Goal: Task Accomplishment & Management: Use online tool/utility

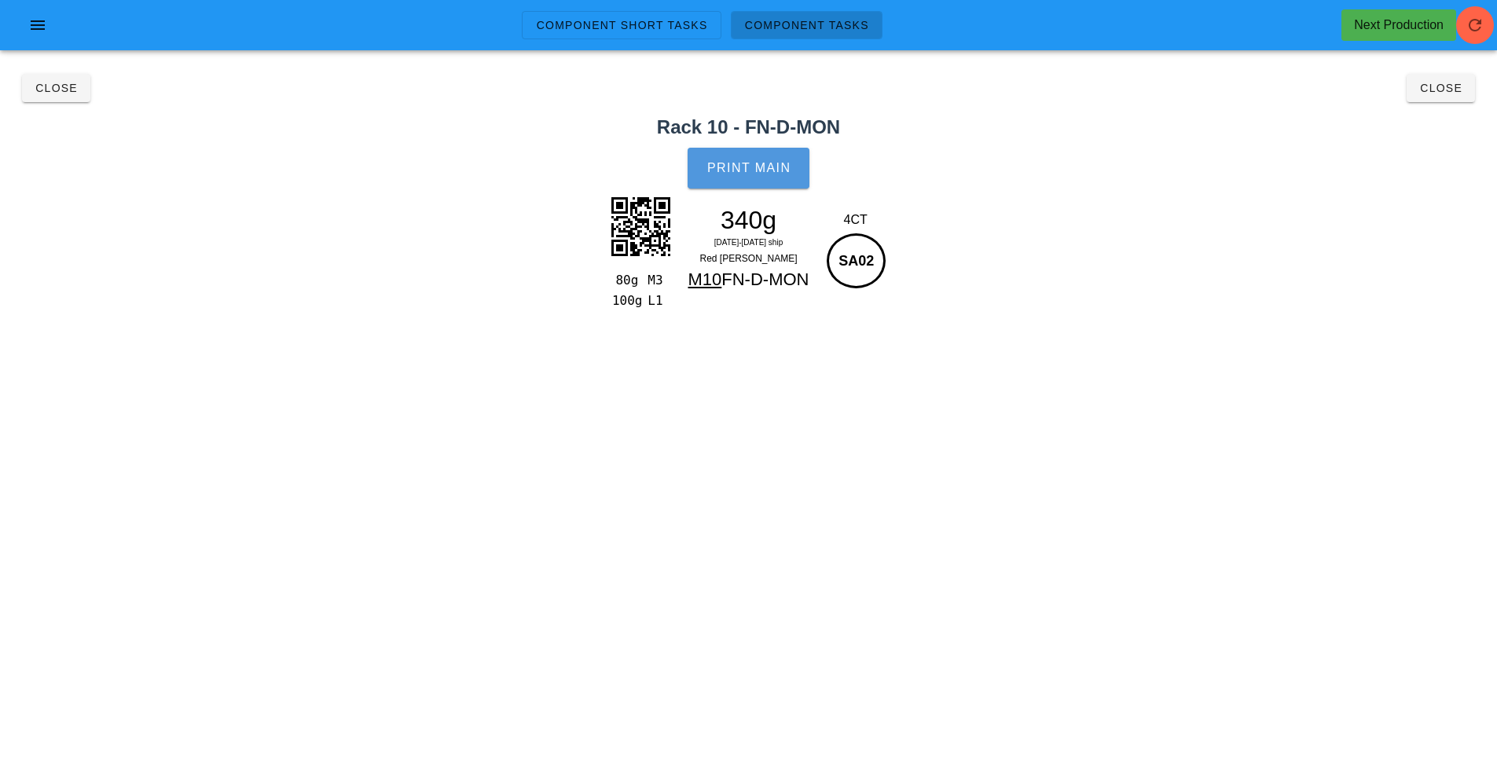
click at [755, 168] on span "Print Main" at bounding box center [749, 168] width 85 height 14
click at [46, 101] on button "Close" at bounding box center [56, 88] width 68 height 28
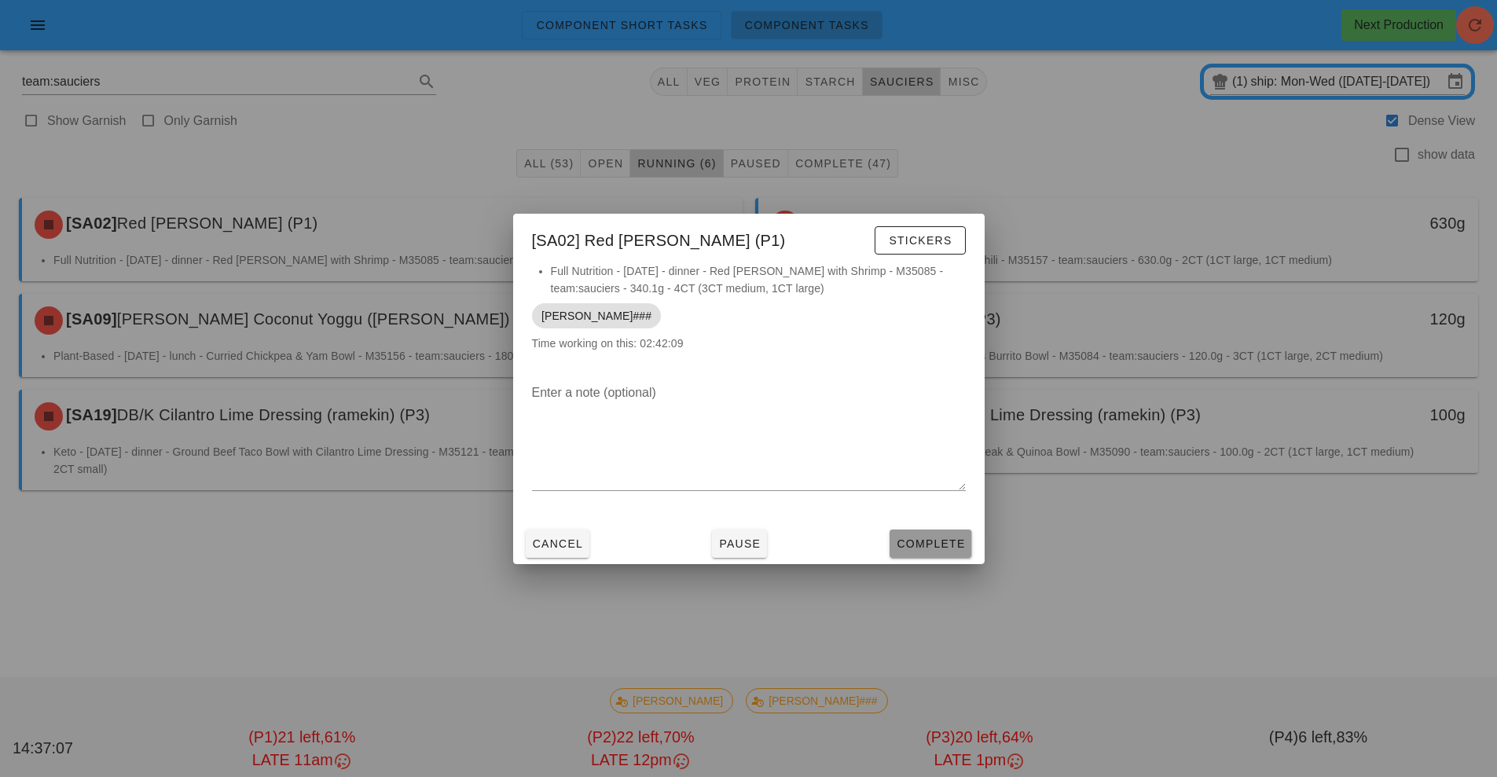
click at [918, 542] on span "Complete" at bounding box center [930, 544] width 69 height 13
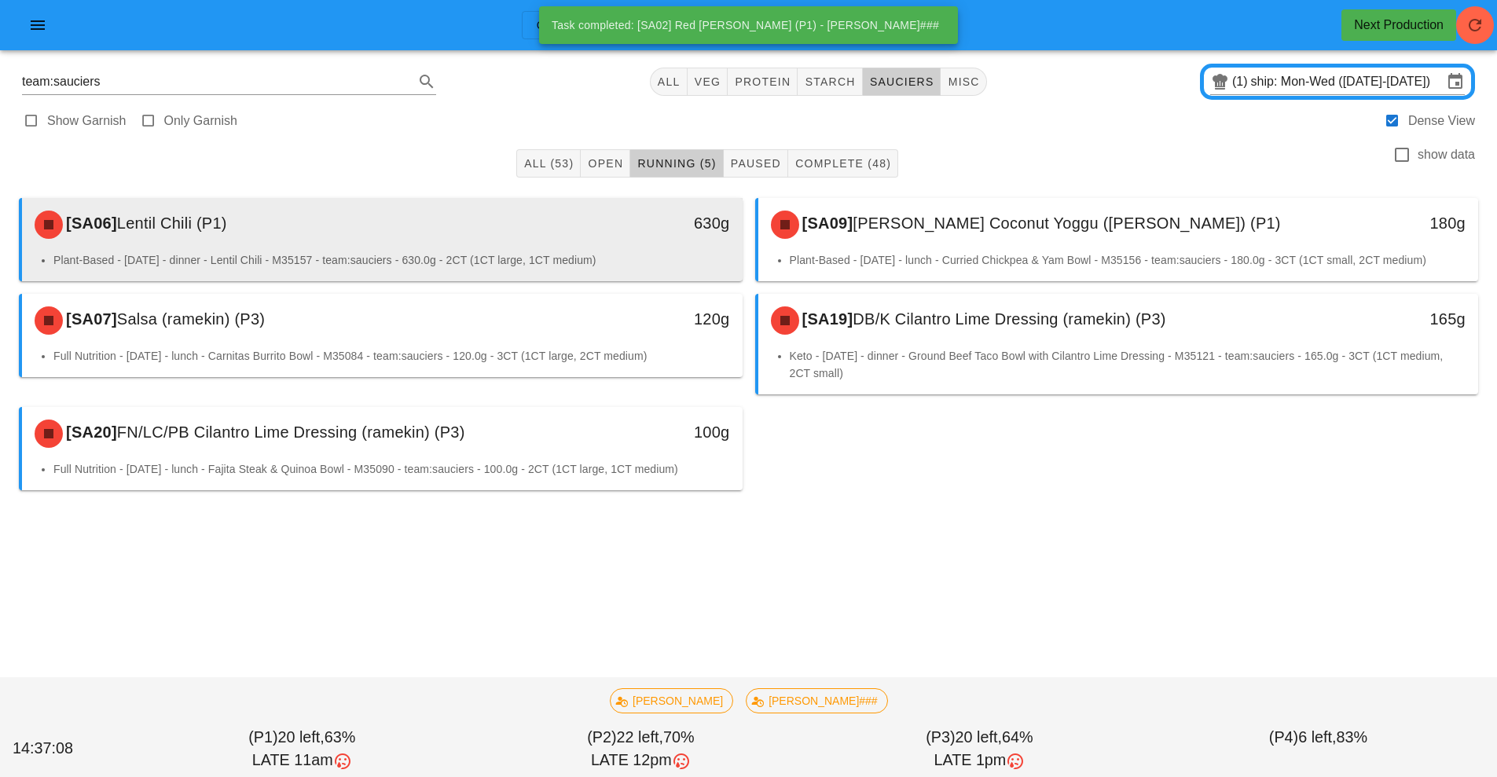
click at [671, 240] on div "630g" at bounding box center [649, 224] width 178 height 47
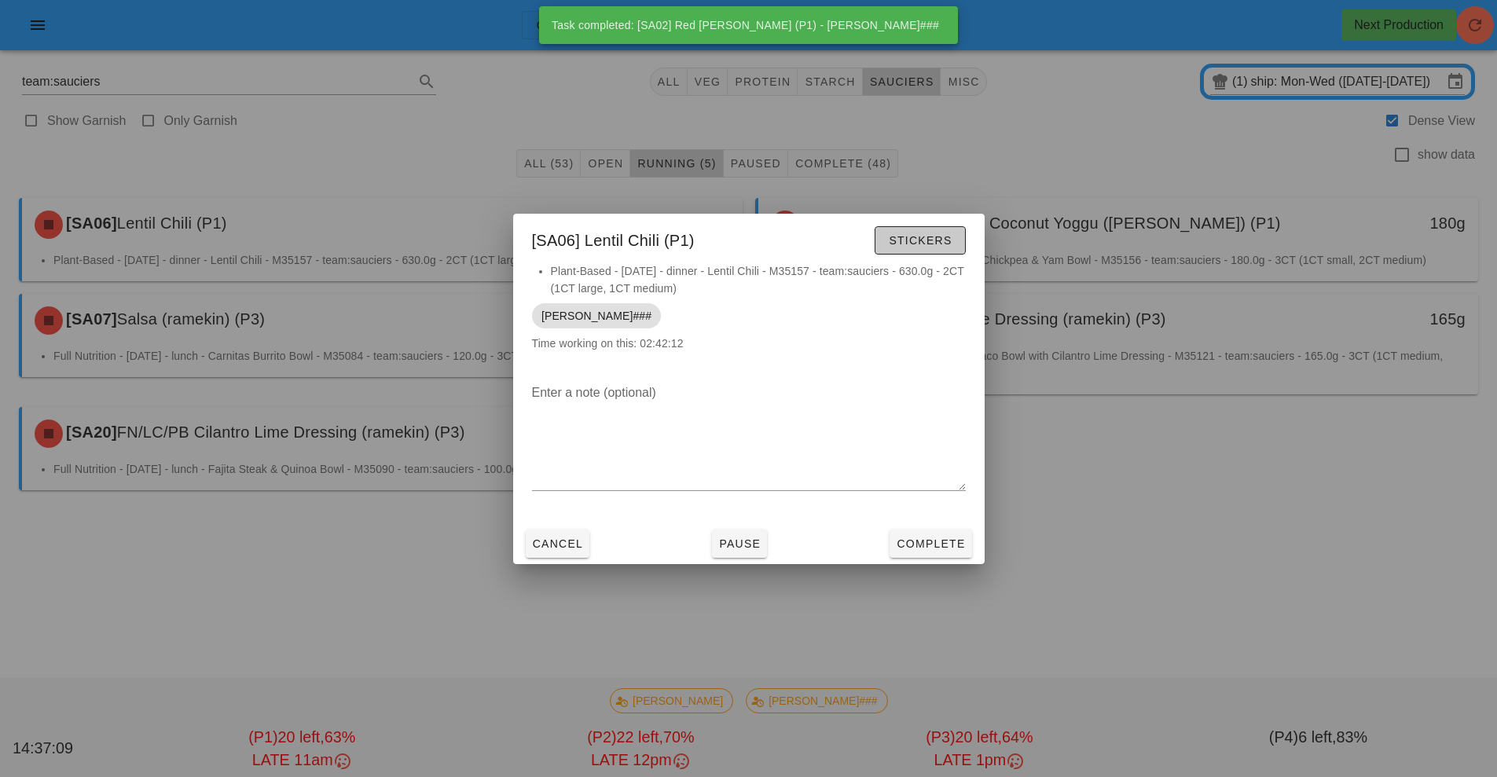
click at [931, 236] on span "Stickers" at bounding box center [920, 240] width 64 height 13
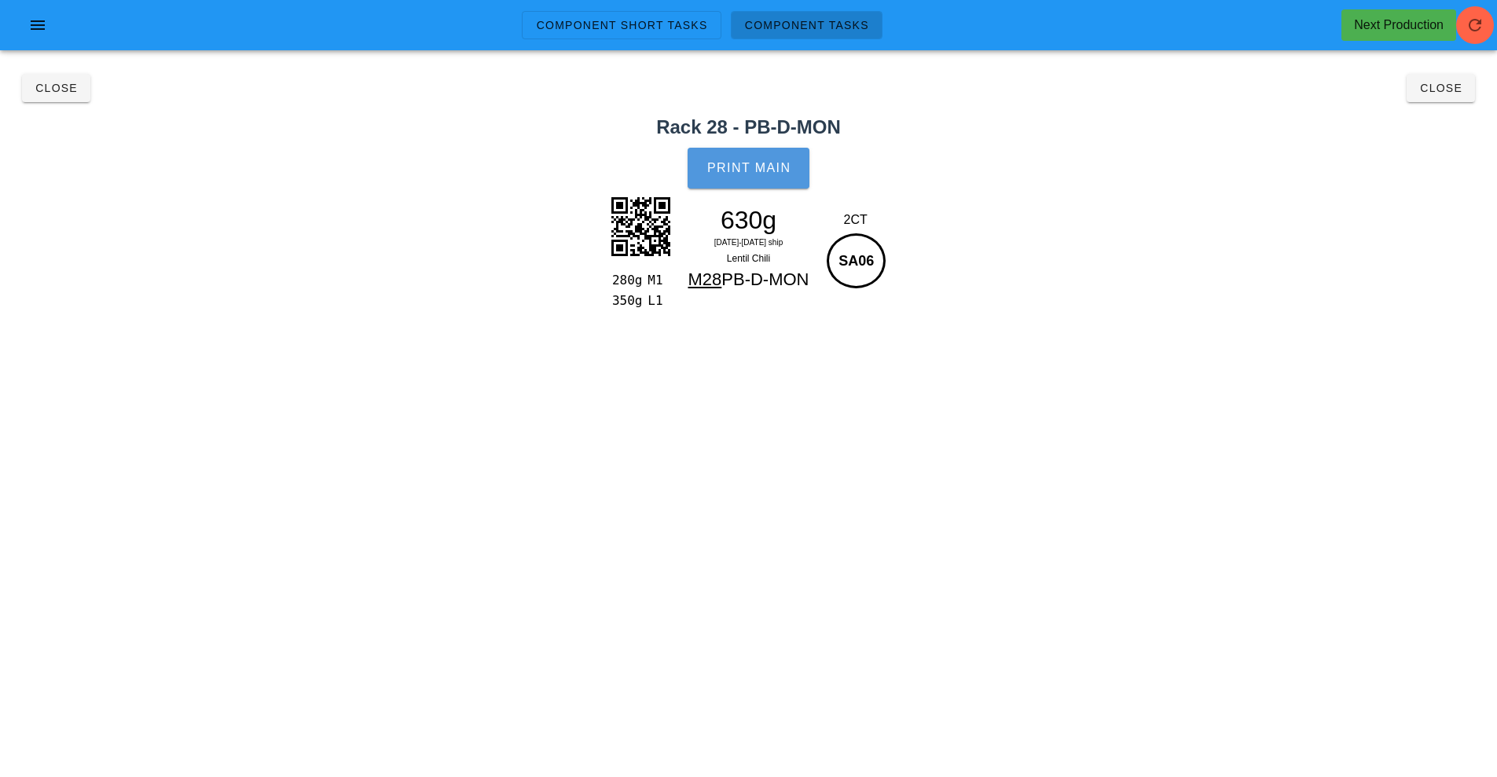
click at [745, 163] on span "Print Main" at bounding box center [749, 168] width 85 height 14
click at [60, 89] on span "Close" at bounding box center [56, 88] width 43 height 13
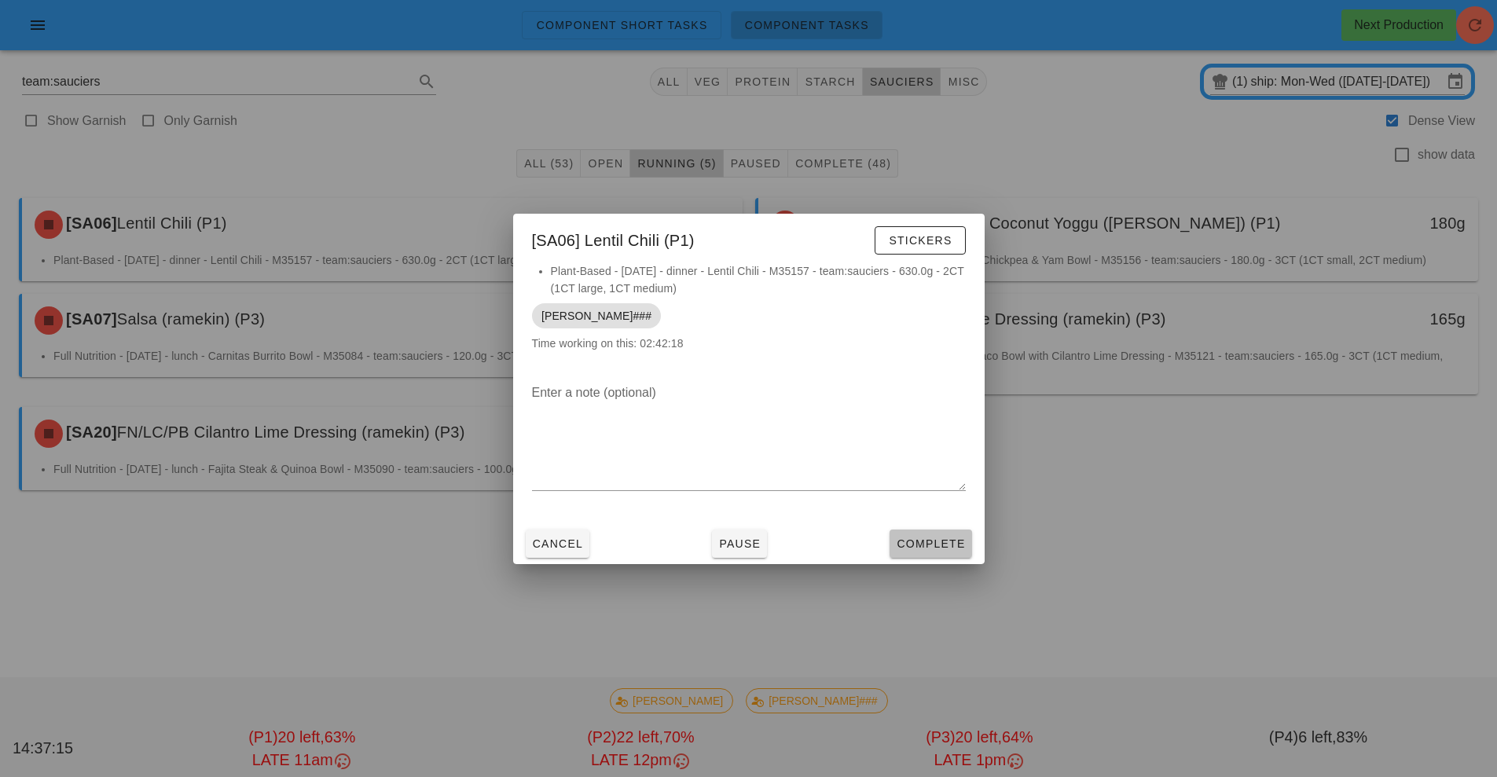
click at [928, 557] on button "Complete" at bounding box center [931, 544] width 82 height 28
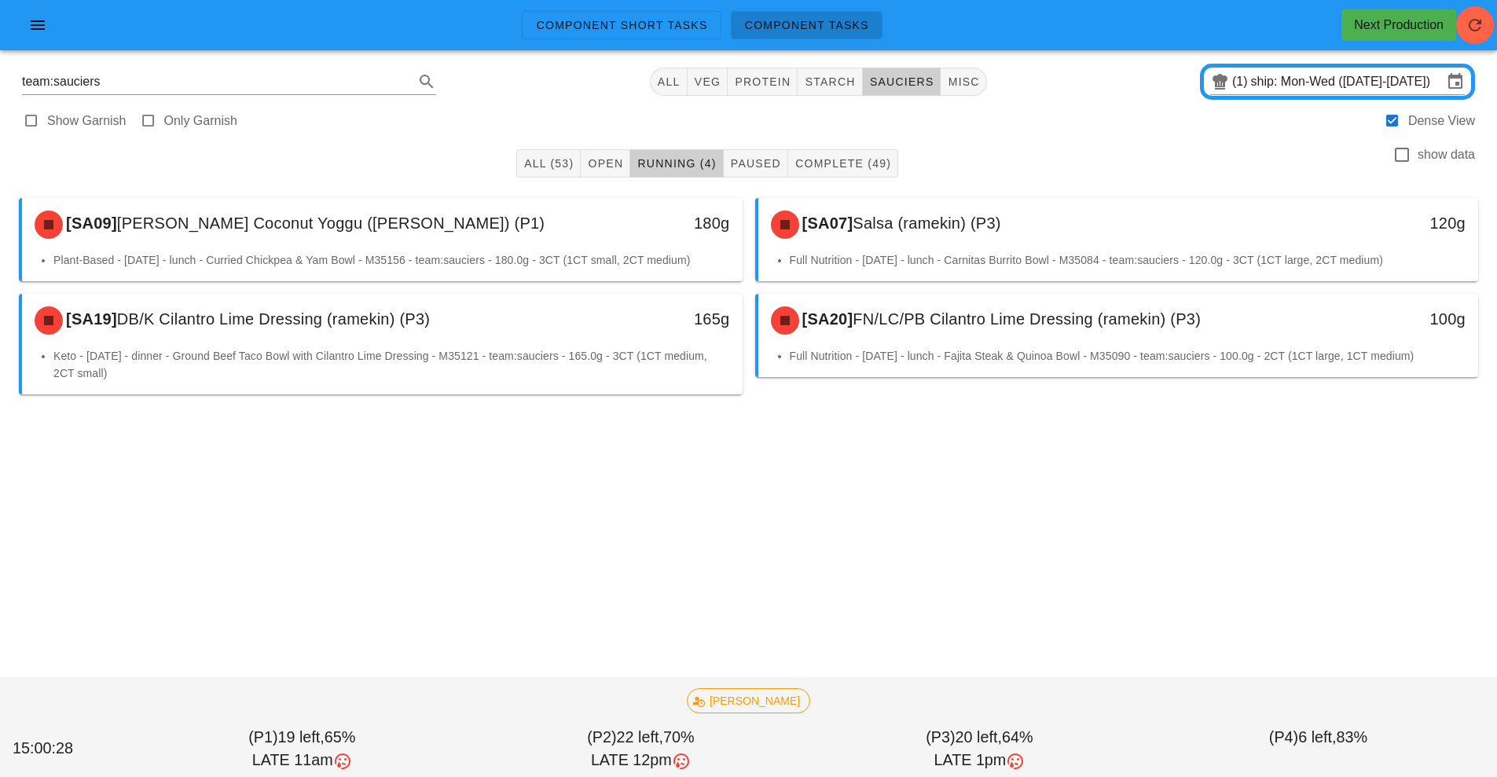
click at [925, 603] on div "Component Short Tasks Component Tasks Next Production team:sauciers All veg pro…" at bounding box center [748, 388] width 1497 height 777
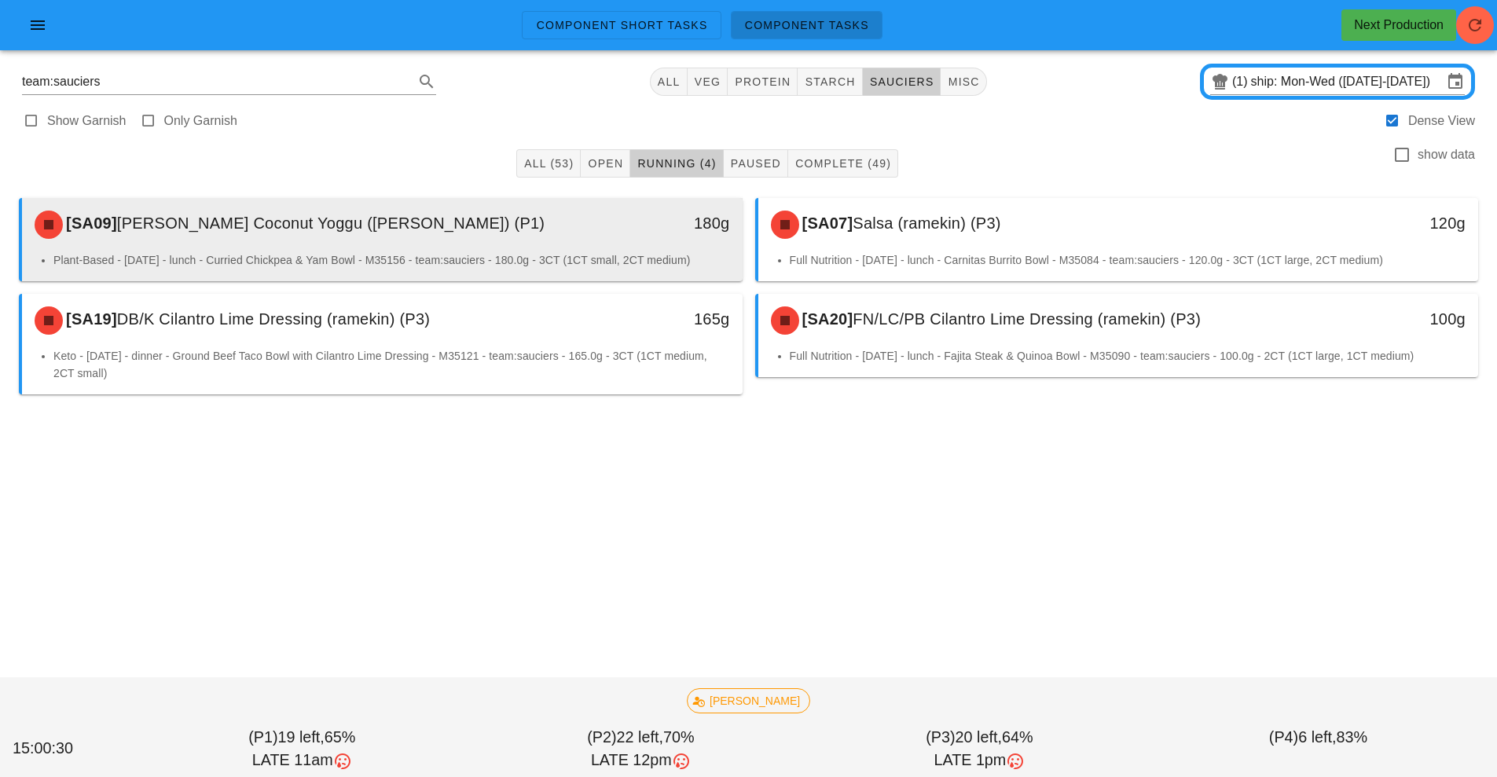
click at [649, 252] on li "Plant-Based - [DATE] - lunch - Curried Chickpea & Yam Bowl - M35156 - team:sauc…" at bounding box center [391, 260] width 677 height 17
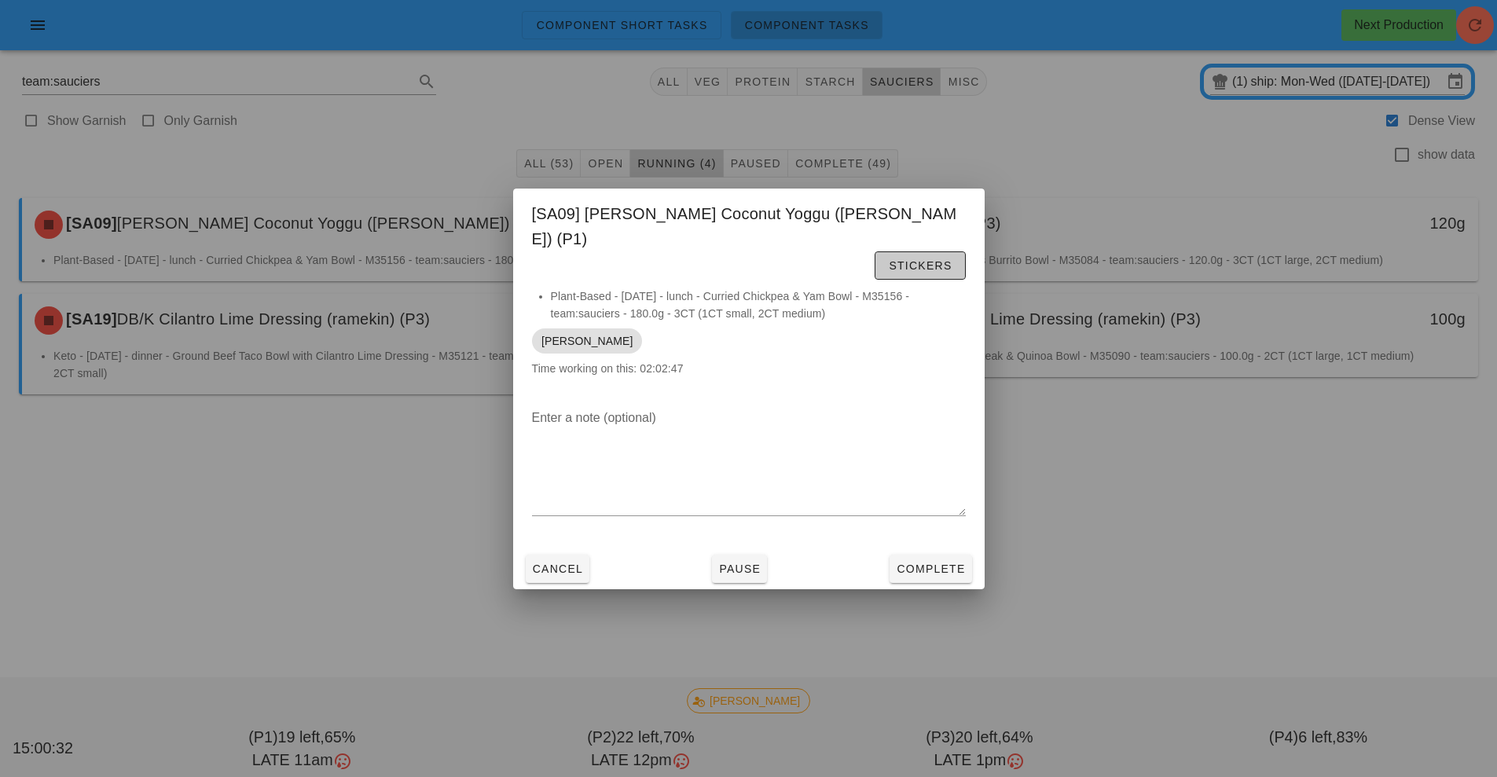
click at [960, 252] on button "Stickers" at bounding box center [920, 266] width 90 height 28
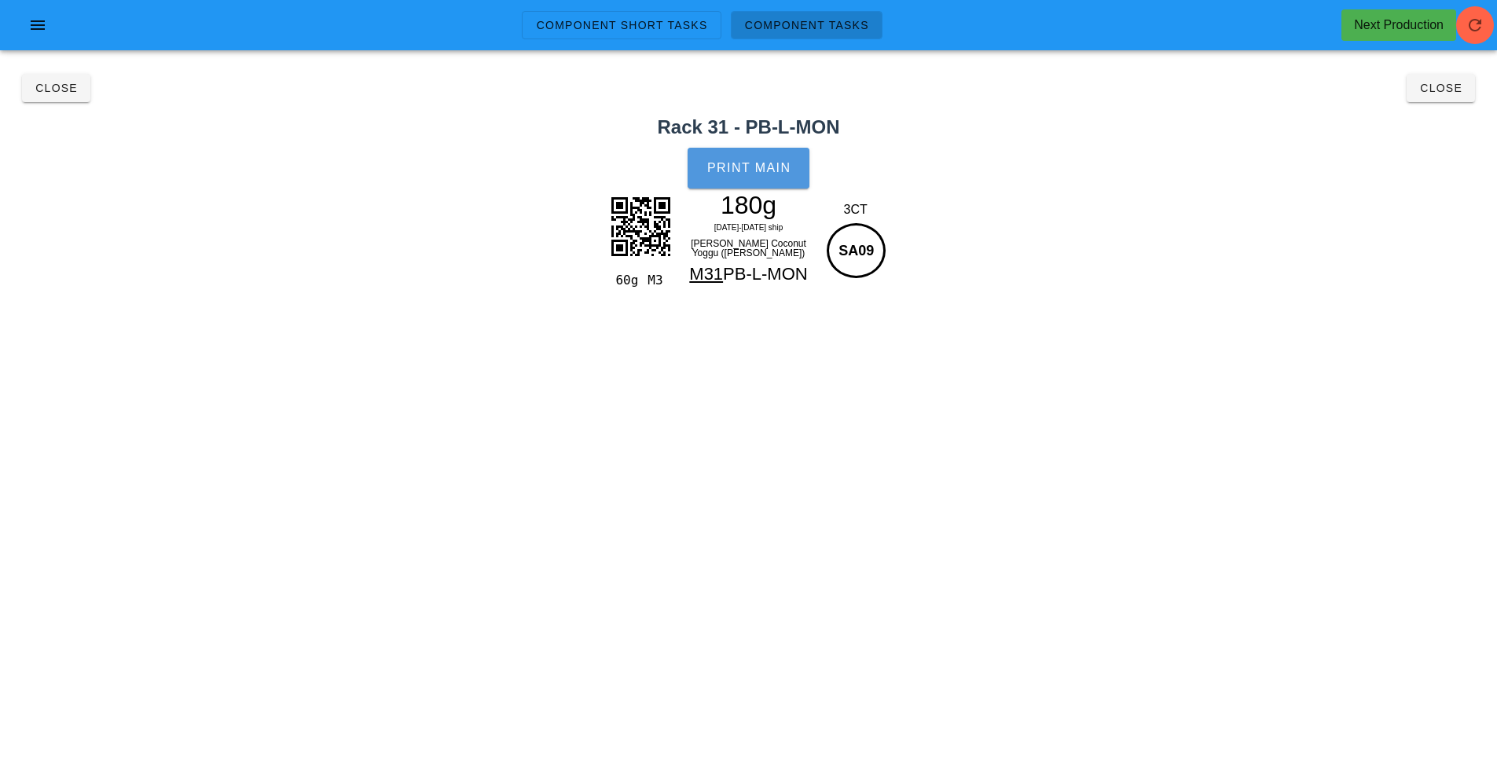
click at [799, 156] on button "Print Main" at bounding box center [748, 168] width 121 height 41
